Goal: Use online tool/utility

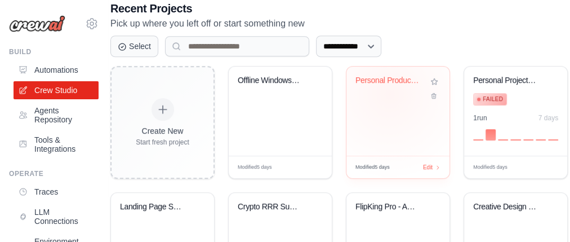
scroll to position [260, 0]
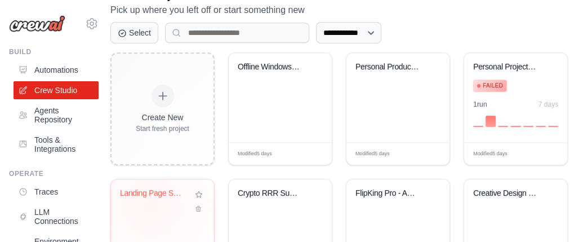
click at [152, 203] on div "Landing Page Setup Automation" at bounding box center [162, 201] width 85 height 26
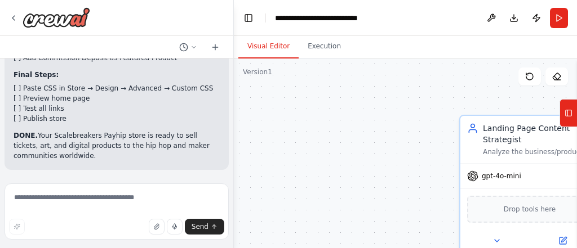
scroll to position [7472, 0]
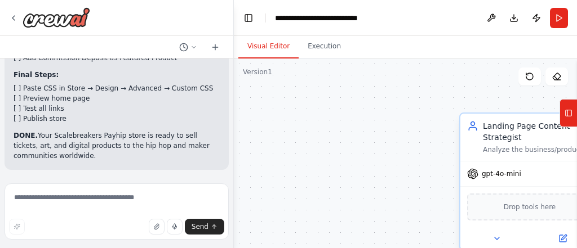
click at [488, 145] on div "Analyze the business/product information and create compelling landing page con…" at bounding box center [537, 149] width 109 height 9
click at [486, 150] on div "Analyze the business/product information and create compelling landing page con…" at bounding box center [537, 149] width 109 height 9
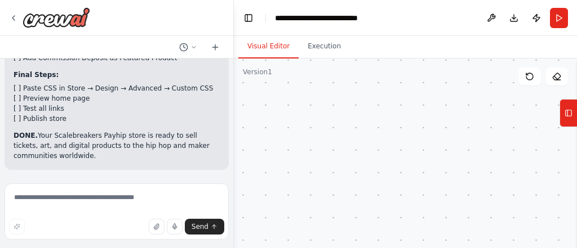
scroll to position [7255, 0]
click at [97, 219] on textarea at bounding box center [117, 212] width 224 height 56
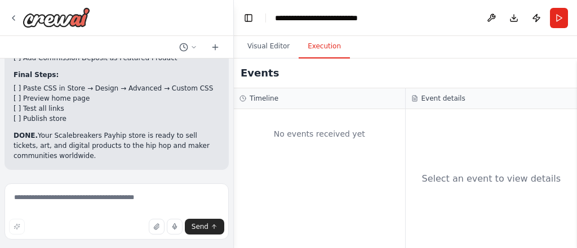
click at [320, 49] on button "Execution" at bounding box center [324, 47] width 51 height 24
click at [318, 134] on div "No events received yet" at bounding box center [319, 134] width 160 height 38
click at [198, 228] on span "Send" at bounding box center [200, 227] width 17 height 9
click at [550, 58] on div "Visual Editor Execution" at bounding box center [405, 47] width 343 height 23
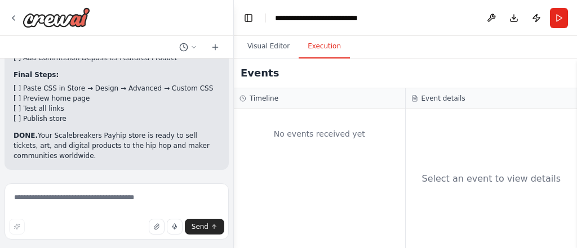
click at [550, 58] on div "Visual Editor Execution" at bounding box center [405, 47] width 343 height 23
